Goal: Task Accomplishment & Management: Manage account settings

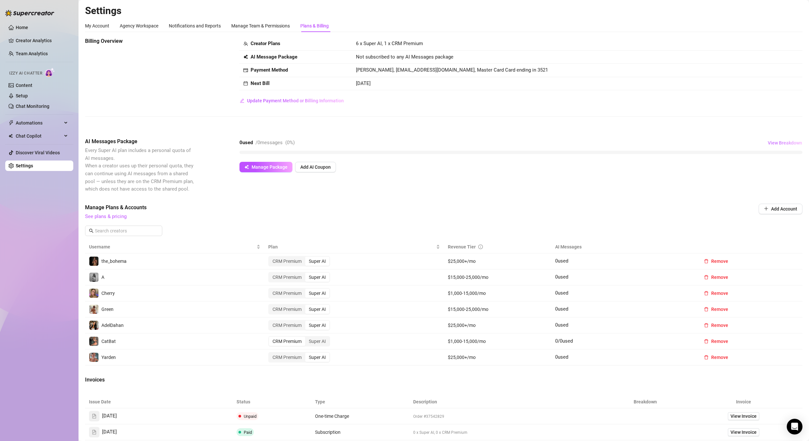
click at [781, 142] on span "View Breakdown" at bounding box center [785, 142] width 34 height 5
click at [780, 142] on span "View Breakdown" at bounding box center [785, 142] width 34 height 5
click at [778, 143] on span "View Breakdown" at bounding box center [785, 142] width 34 height 5
click at [771, 143] on span "View Breakdown" at bounding box center [785, 142] width 34 height 5
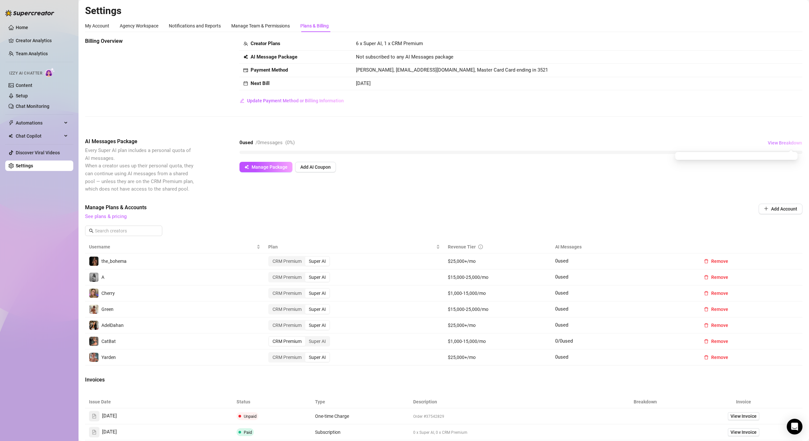
click at [773, 143] on span "View Breakdown" at bounding box center [785, 142] width 34 height 5
click at [774, 144] on span "View Breakdown" at bounding box center [785, 142] width 34 height 5
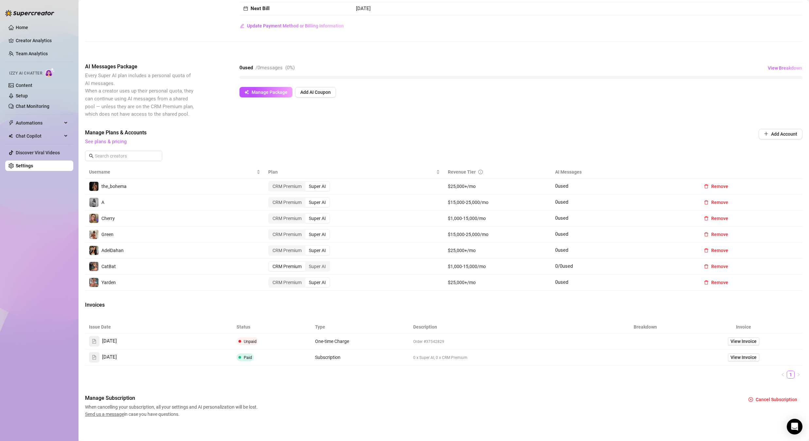
scroll to position [79, 0]
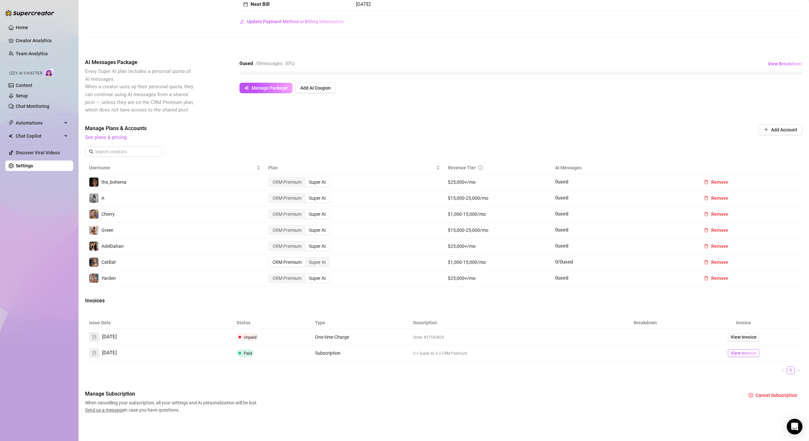
click at [736, 352] on span "View Invoice" at bounding box center [743, 353] width 26 height 7
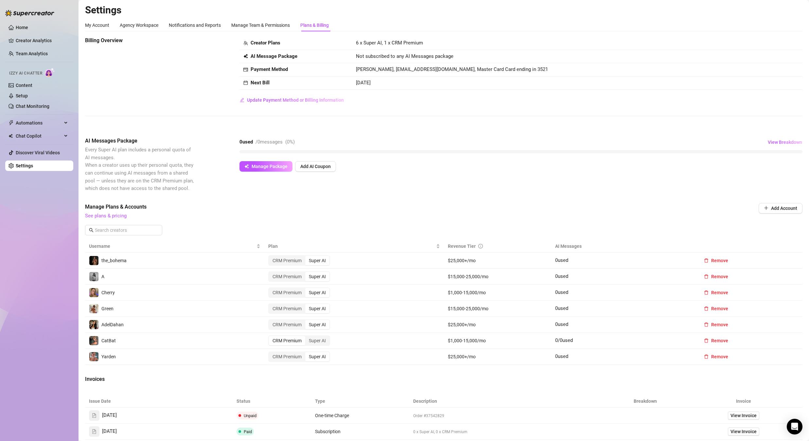
scroll to position [0, 0]
click at [782, 143] on span "View Breakdown" at bounding box center [785, 142] width 34 height 5
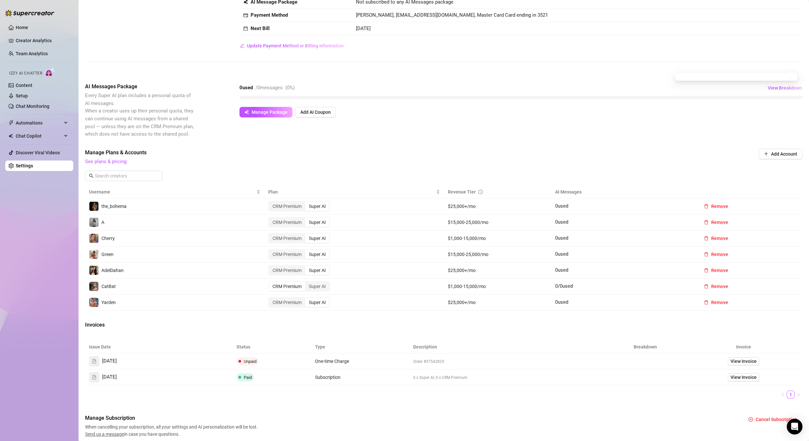
scroll to position [79, 0]
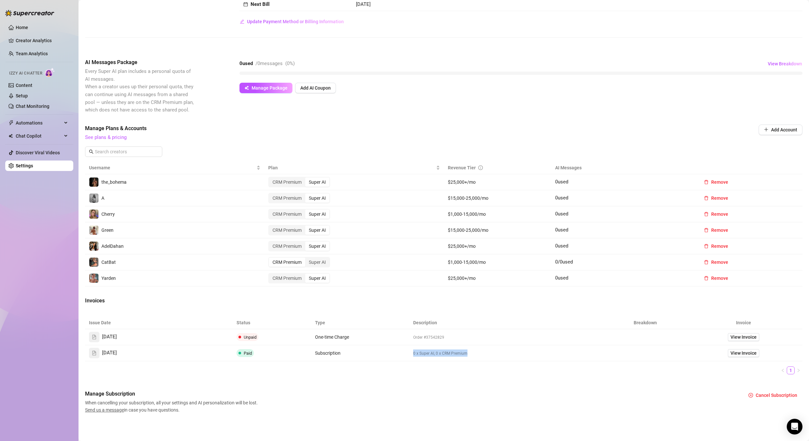
drag, startPoint x: 415, startPoint y: 354, endPoint x: 481, endPoint y: 352, distance: 65.5
click at [481, 352] on td "0 x Super AI, 0 x CRM Premium" at bounding box center [507, 353] width 197 height 16
click at [730, 352] on span "View Invoice" at bounding box center [743, 353] width 26 height 7
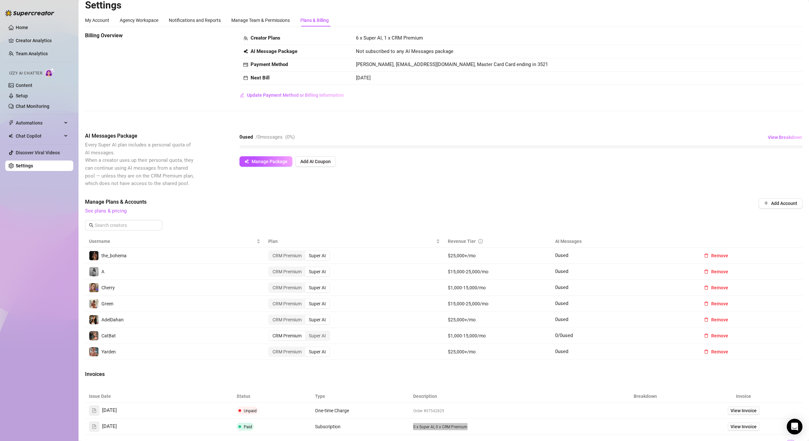
scroll to position [0, 0]
